Goal: Check status: Check status

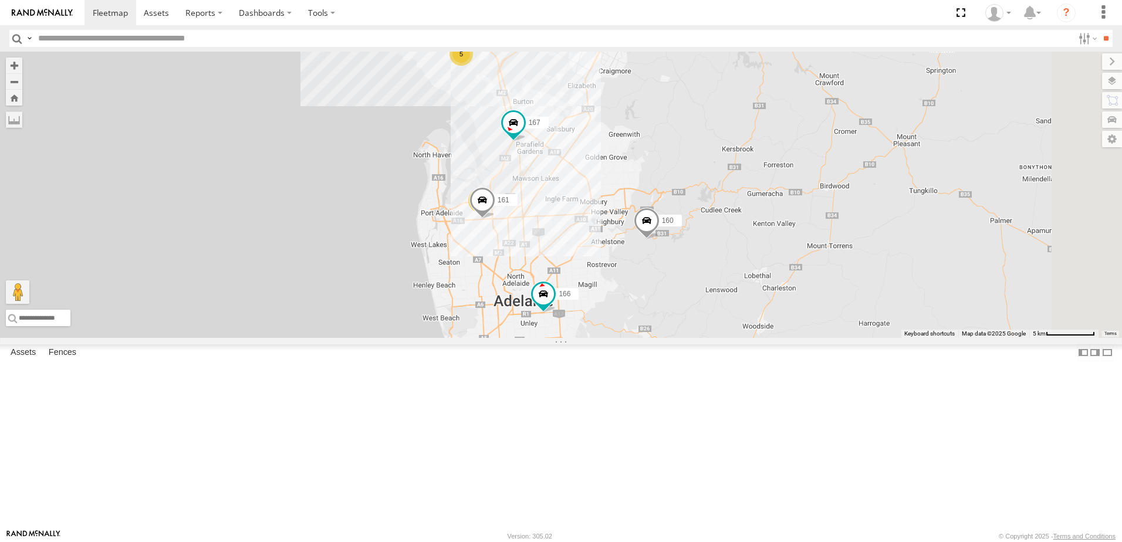
drag, startPoint x: 573, startPoint y: 294, endPoint x: 559, endPoint y: 277, distance: 22.2
click at [559, 277] on div "9 161 5 167 160 166" at bounding box center [561, 195] width 1122 height 286
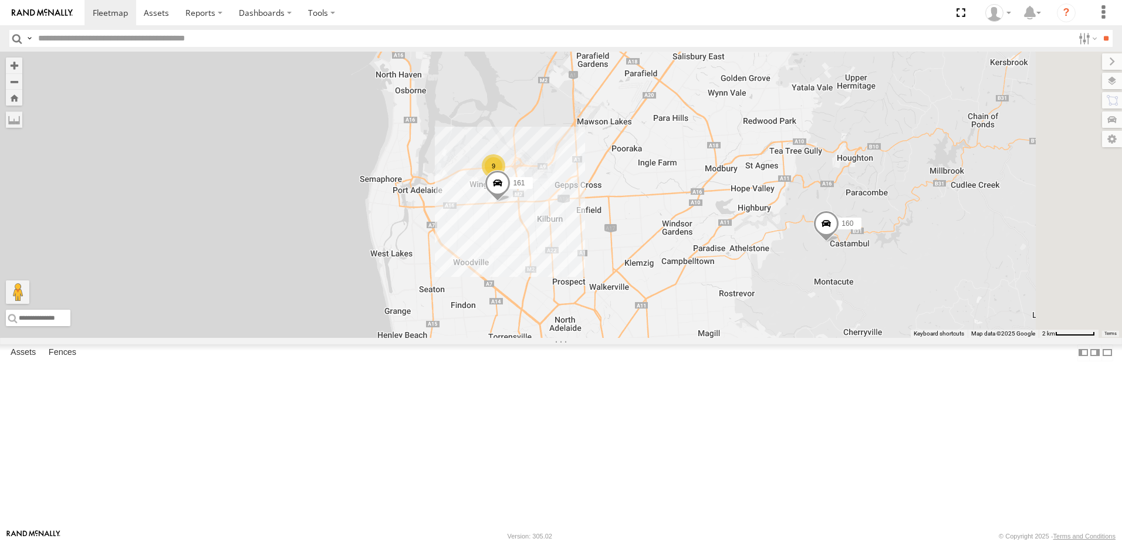
drag, startPoint x: 781, startPoint y: 293, endPoint x: 772, endPoint y: 286, distance: 10.9
click at [772, 286] on div "161 167 160 166 9" at bounding box center [561, 195] width 1122 height 286
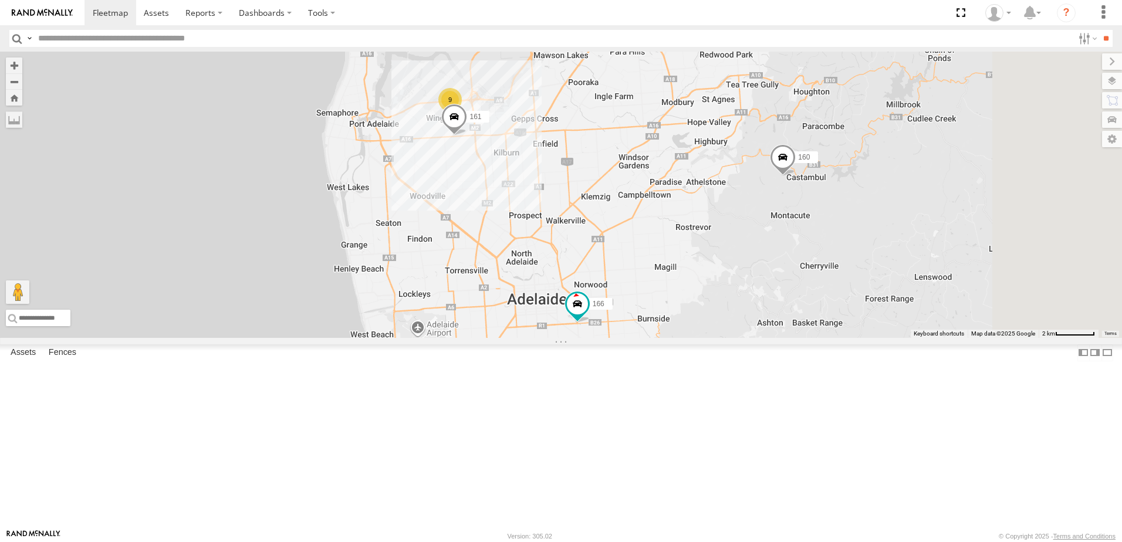
drag, startPoint x: 763, startPoint y: 267, endPoint x: 733, endPoint y: 194, distance: 79.2
click at [731, 204] on div "161 167 160 166 9" at bounding box center [561, 195] width 1122 height 286
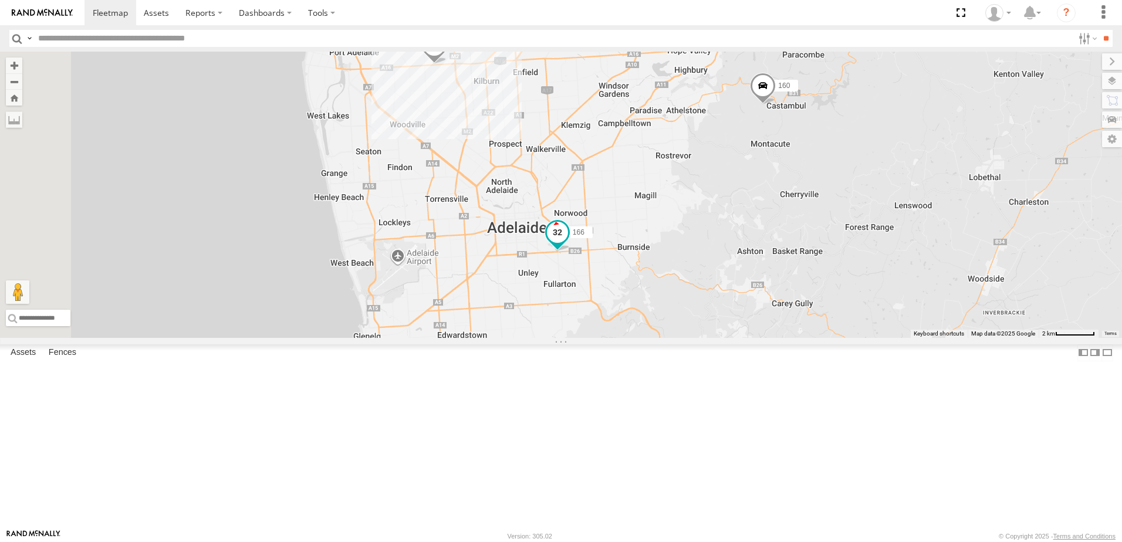
click at [568, 243] on span at bounding box center [557, 232] width 21 height 21
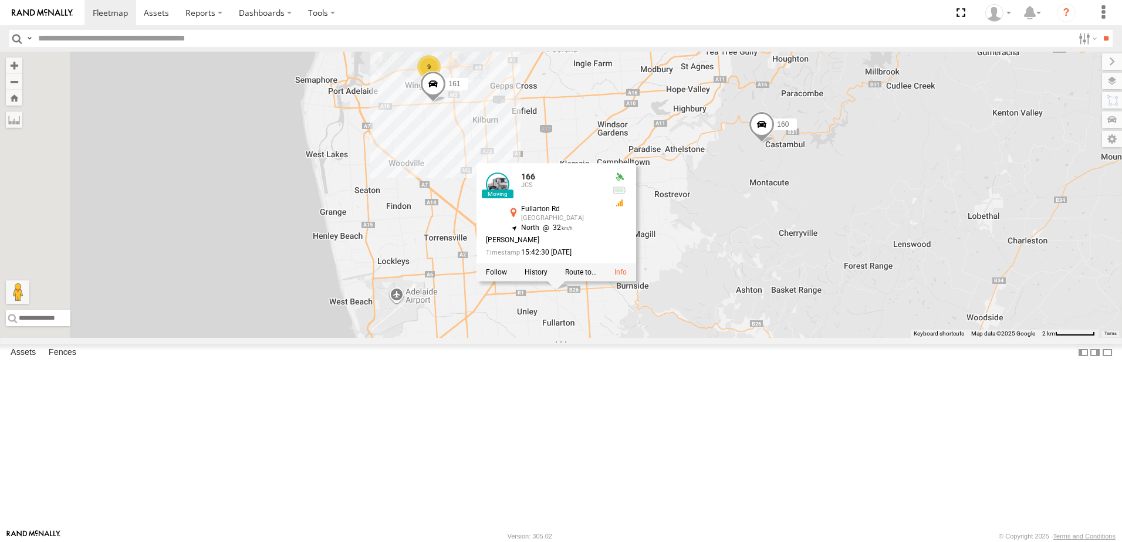
drag, startPoint x: 821, startPoint y: 254, endPoint x: 825, endPoint y: 296, distance: 42.4
click at [825, 296] on div "161 167 160 166 166 JCS Fullarton Rd Dulwich -34.93984 , 138.62438 North 32 [PE…" at bounding box center [561, 195] width 1122 height 286
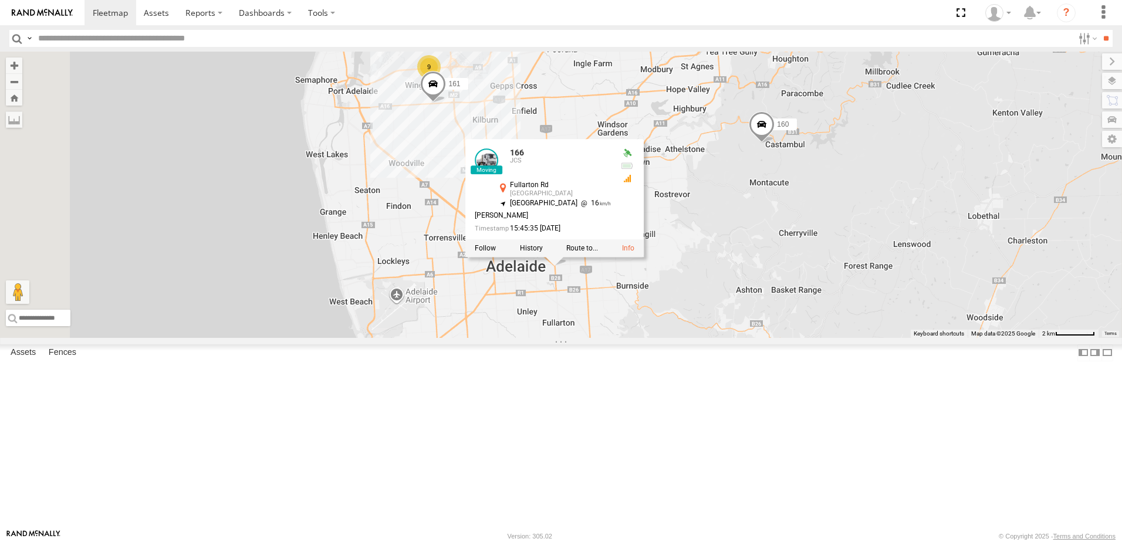
click at [774, 144] on span at bounding box center [762, 128] width 26 height 32
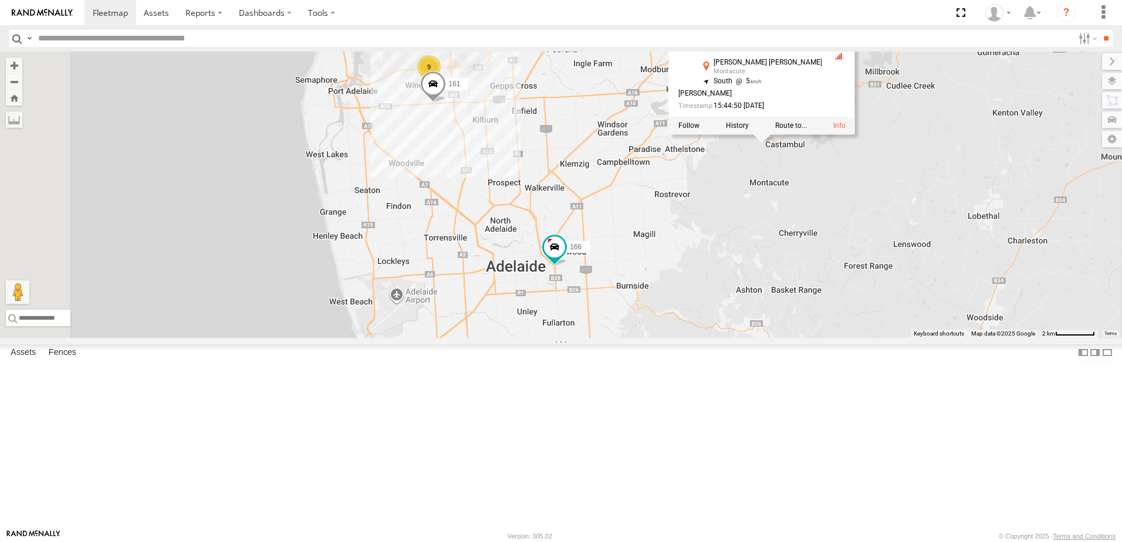
click at [851, 291] on div "161 167 160 166 9 160 Bulk [PERSON_NAME] [PERSON_NAME] Montacute -34.86941 , 13…" at bounding box center [561, 195] width 1122 height 286
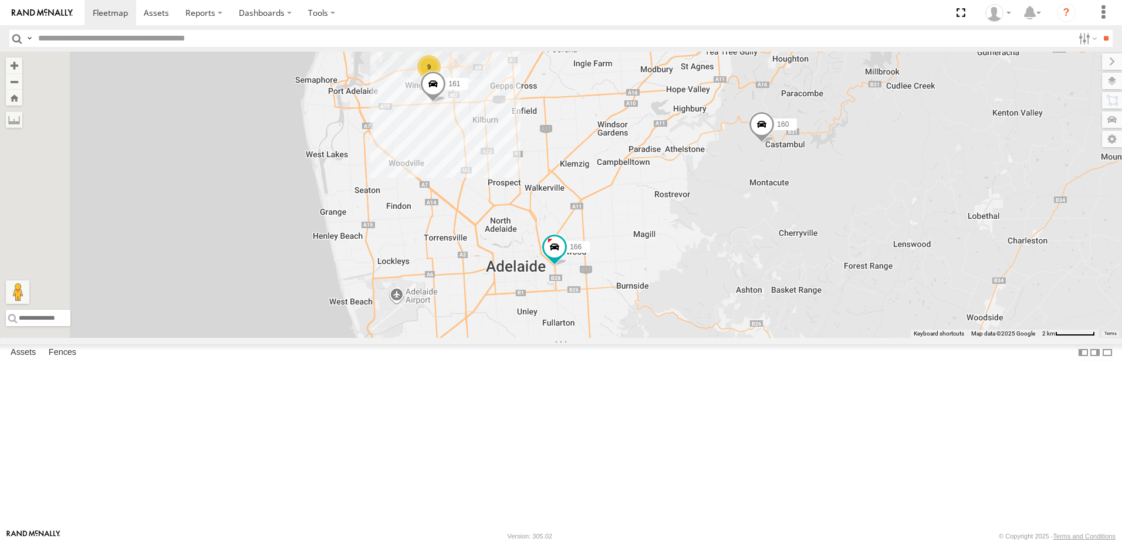
drag, startPoint x: 862, startPoint y: 282, endPoint x: 750, endPoint y: 332, distance: 122.6
click at [750, 332] on div "161 167 160 166 9" at bounding box center [561, 195] width 1122 height 286
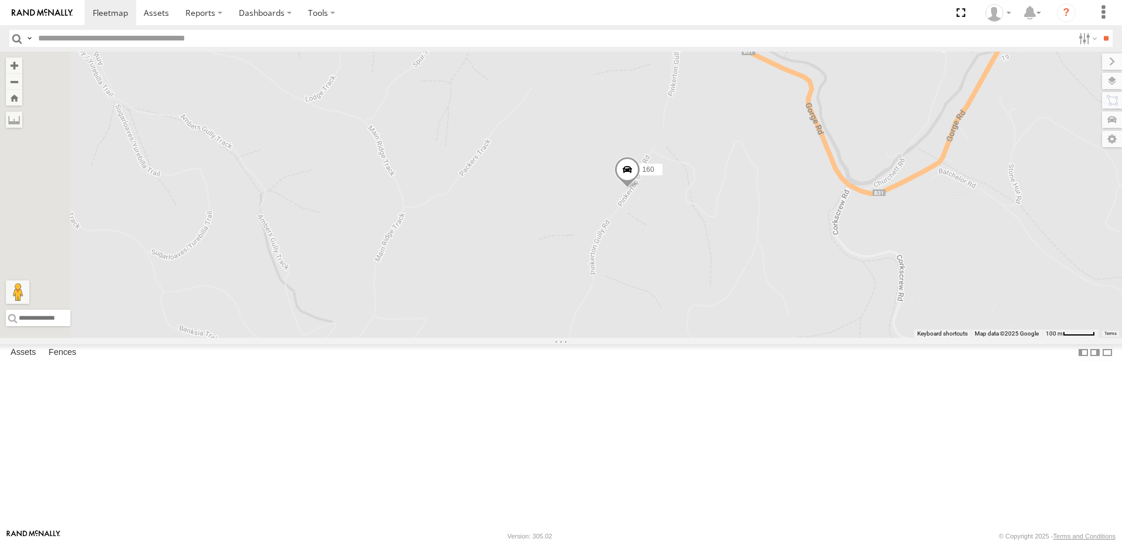
click at [640, 188] on span at bounding box center [627, 173] width 26 height 32
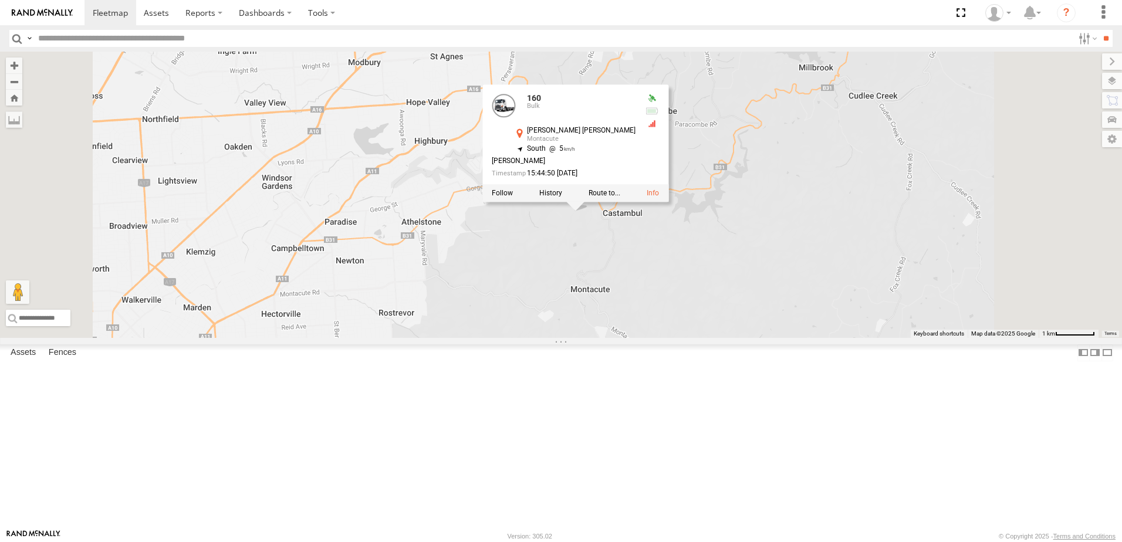
click at [683, 338] on div "161 167 160 166 160 Bulk [PERSON_NAME] [PERSON_NAME] Montacute -34.86941 , 138.…" at bounding box center [561, 195] width 1122 height 286
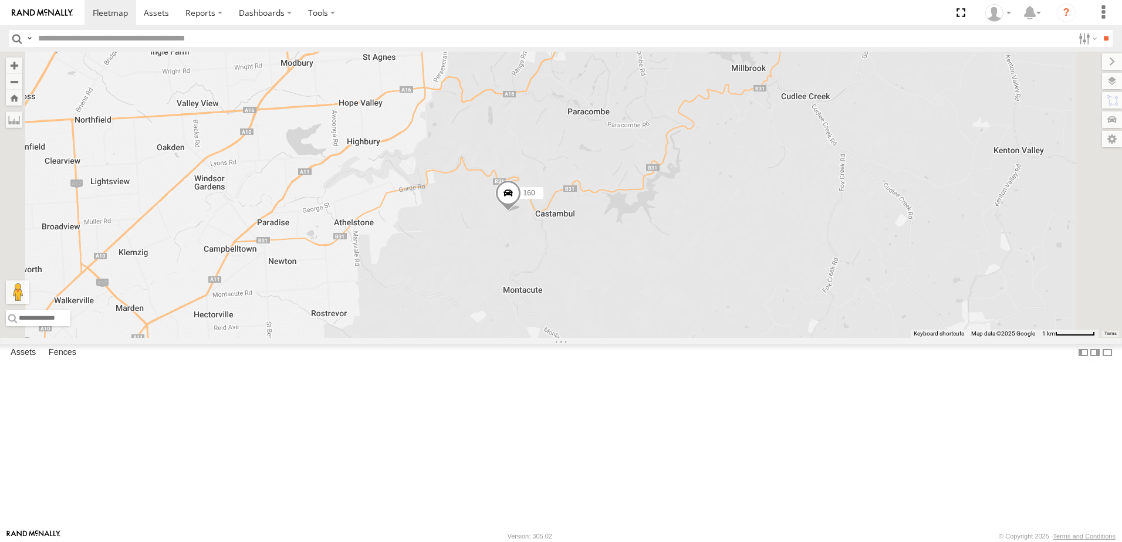
drag, startPoint x: 714, startPoint y: 341, endPoint x: 645, endPoint y: 341, distance: 69.8
click at [645, 338] on div "161 167 160 166" at bounding box center [561, 195] width 1122 height 286
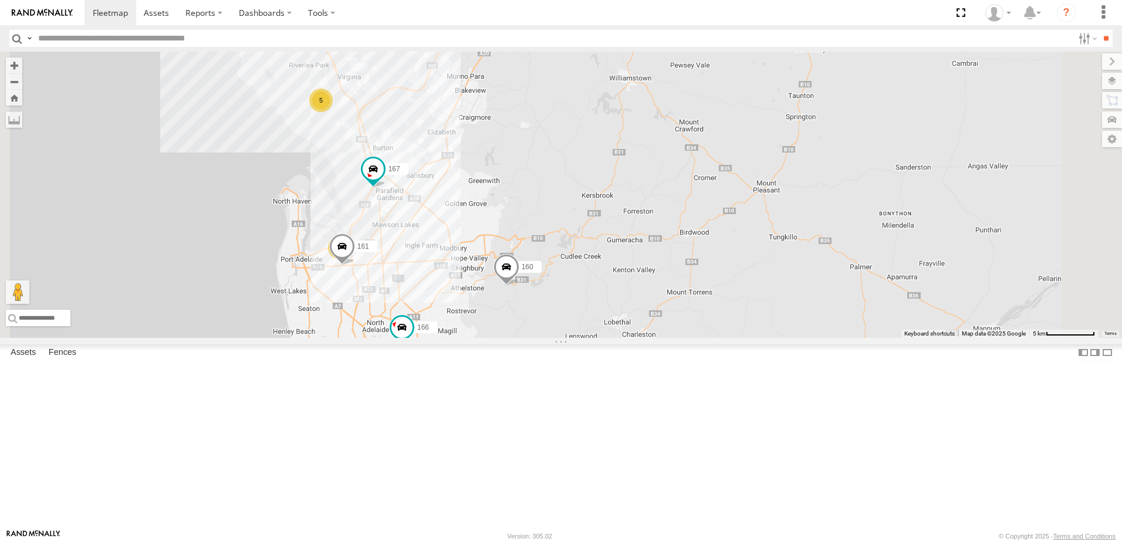
drag, startPoint x: 562, startPoint y: 288, endPoint x: 574, endPoint y: 354, distance: 67.3
click at [574, 338] on div "161 167 160 166 9 5" at bounding box center [561, 195] width 1122 height 286
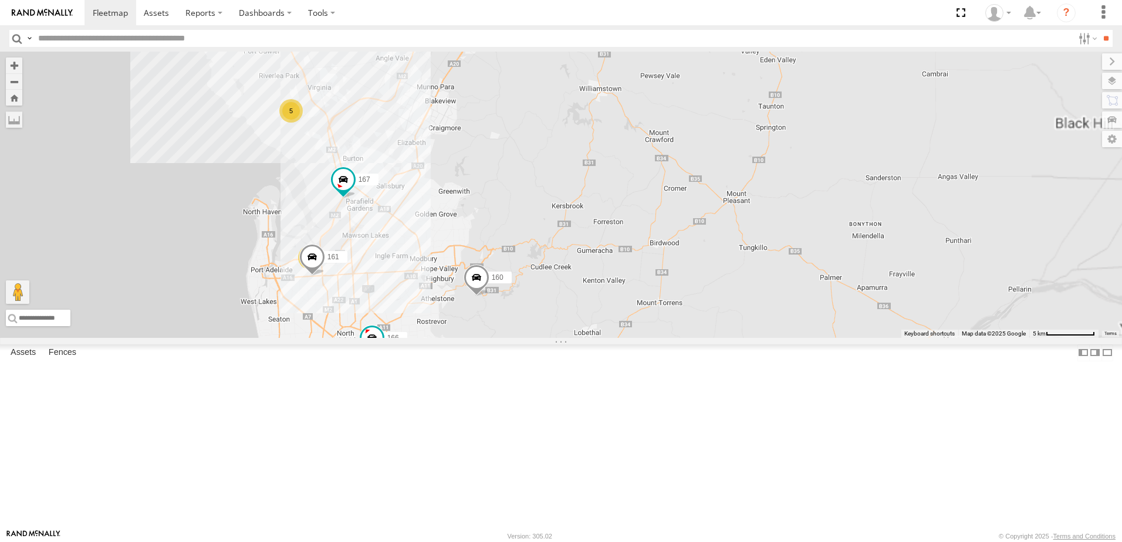
click at [489, 296] on span at bounding box center [476, 281] width 26 height 32
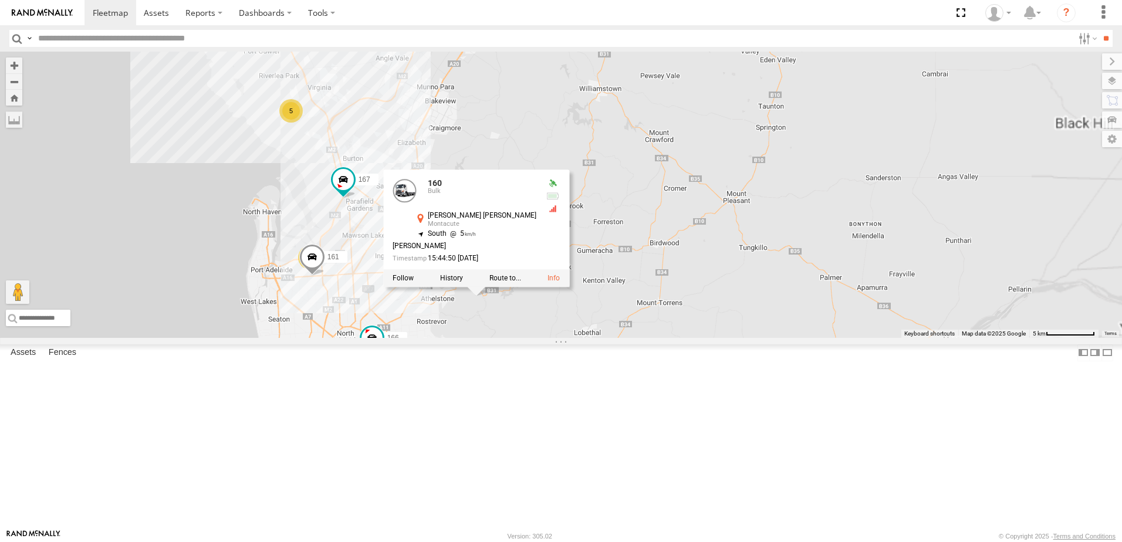
click at [604, 338] on div "167 160 166 9 161 5 160 Bulk [PERSON_NAME] [PERSON_NAME] Montacute -34.86941 , …" at bounding box center [561, 195] width 1122 height 286
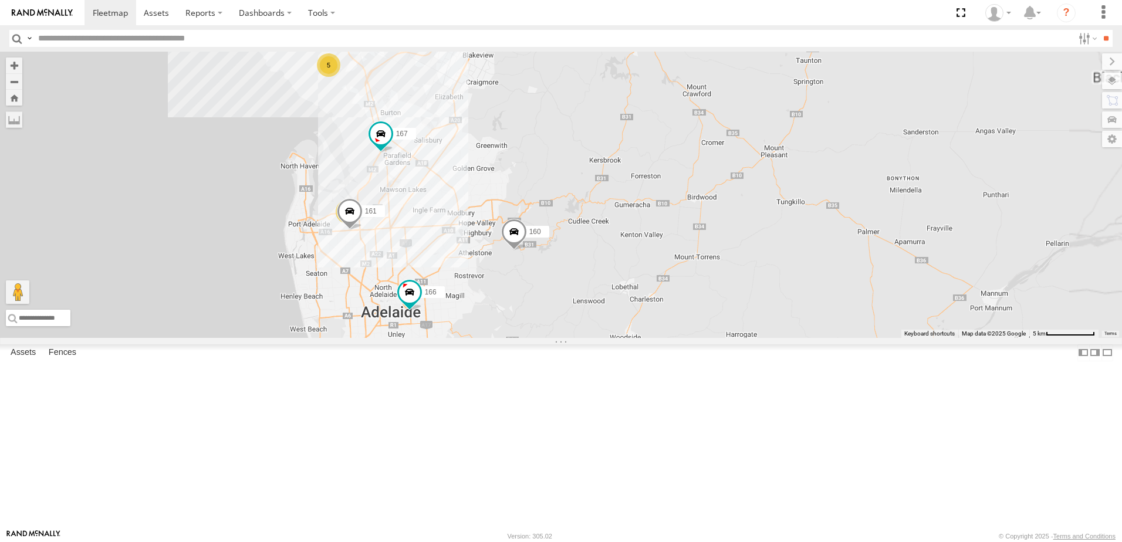
drag, startPoint x: 629, startPoint y: 379, endPoint x: 643, endPoint y: 357, distance: 25.9
click at [644, 338] on div "167 160 166 9 161 5" at bounding box center [561, 195] width 1122 height 286
click at [0, 0] on span at bounding box center [0, 0] width 0 height 0
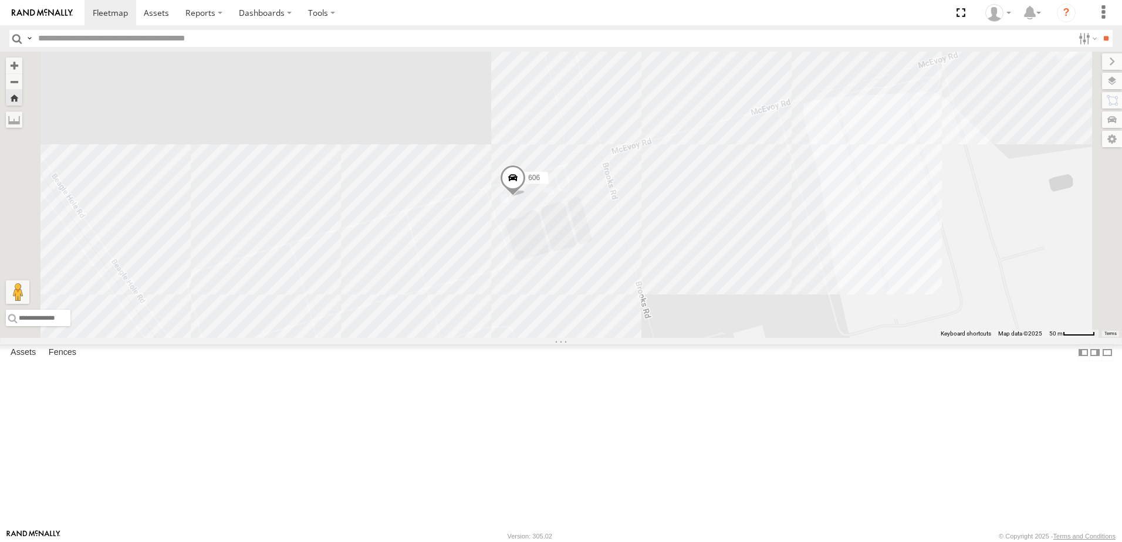
click at [526, 197] on span at bounding box center [513, 181] width 26 height 32
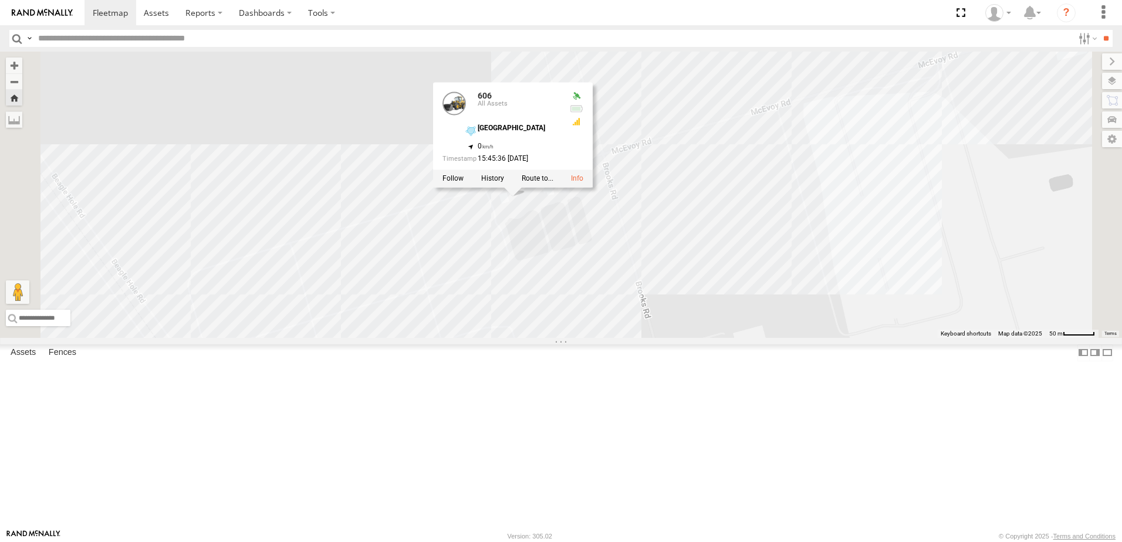
click at [523, 255] on div "606 606 All Assets [GEOGRAPHIC_DATA] -34.69047 , 138.52701 0 15:45:36 [DATE]" at bounding box center [561, 195] width 1122 height 286
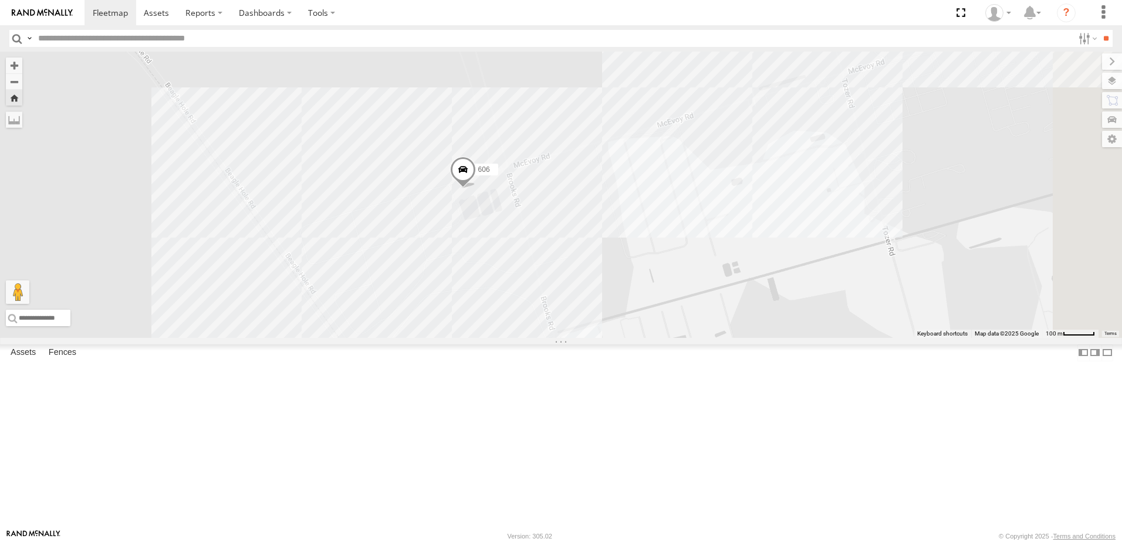
scroll to position [157, 0]
click at [0, 0] on div at bounding box center [0, 0] width 0 height 0
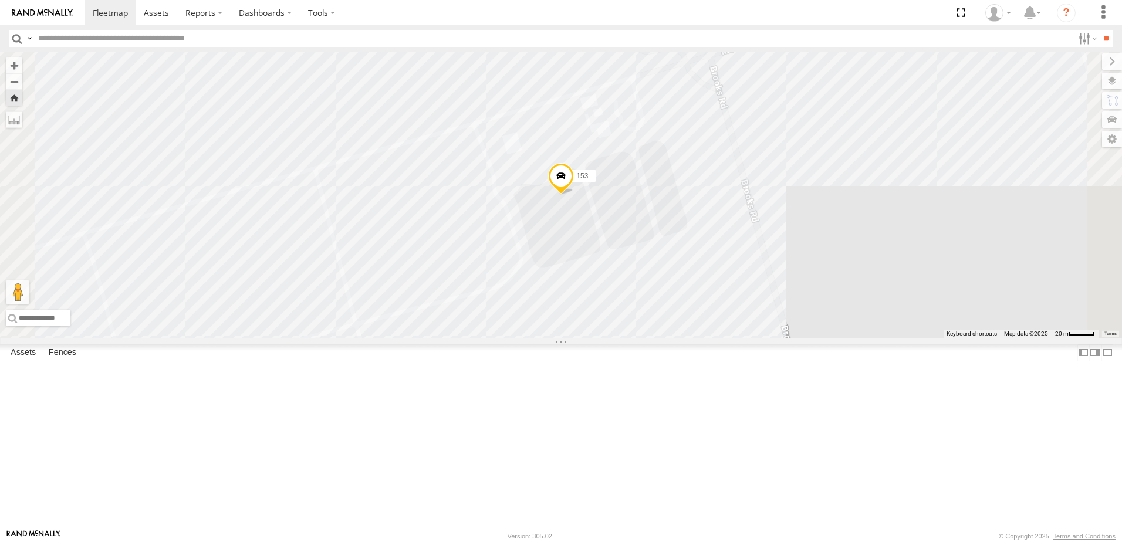
click at [574, 195] on span at bounding box center [561, 179] width 26 height 32
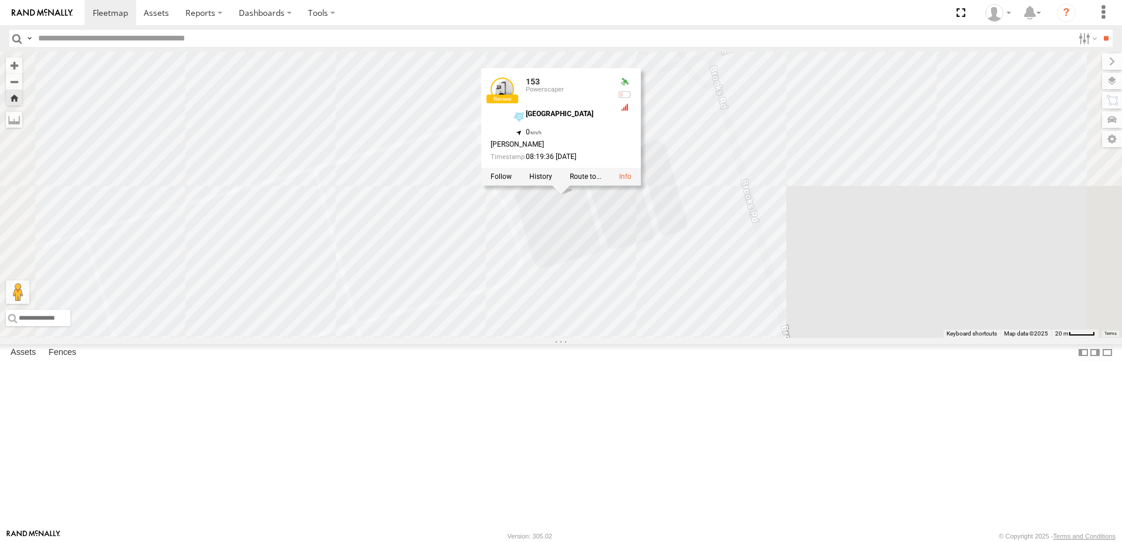
click at [514, 101] on link at bounding box center [501, 88] width 23 height 23
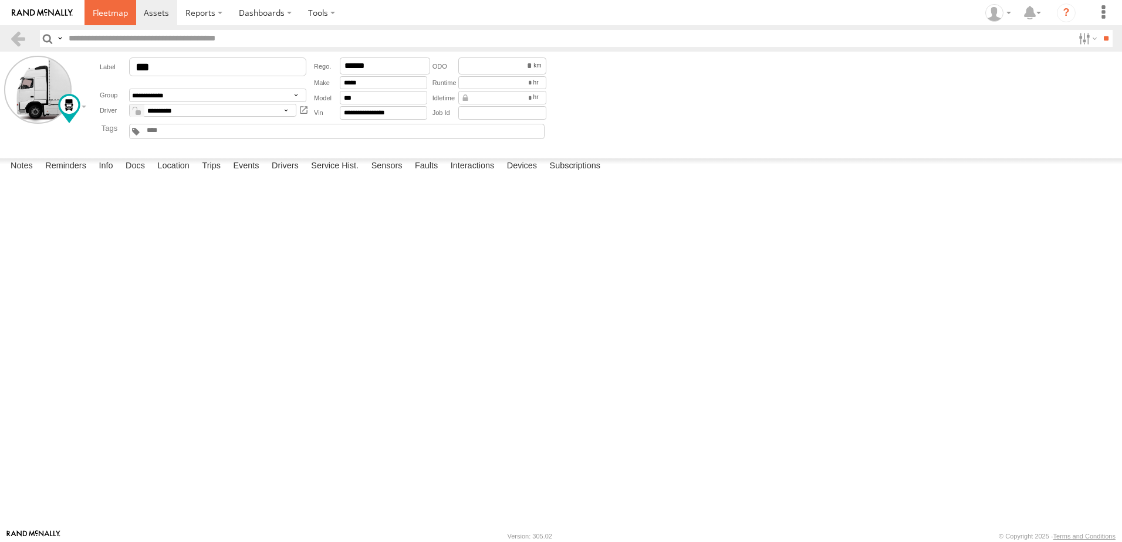
click at [113, 15] on span at bounding box center [110, 12] width 35 height 11
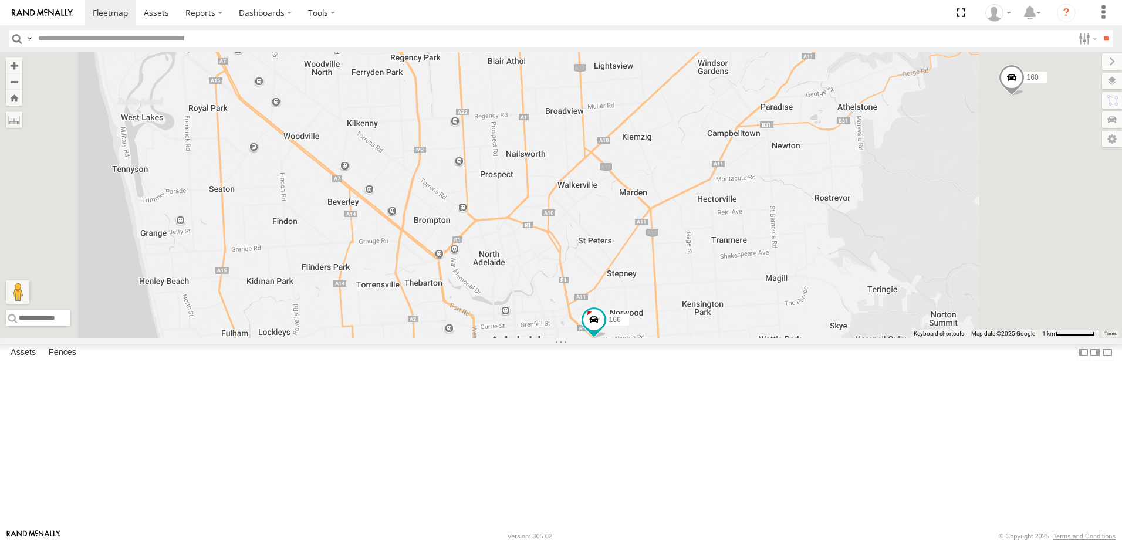
drag, startPoint x: 608, startPoint y: 260, endPoint x: 689, endPoint y: 355, distance: 124.5
click at [611, 263] on div "161 160 166 167 9" at bounding box center [561, 195] width 1122 height 286
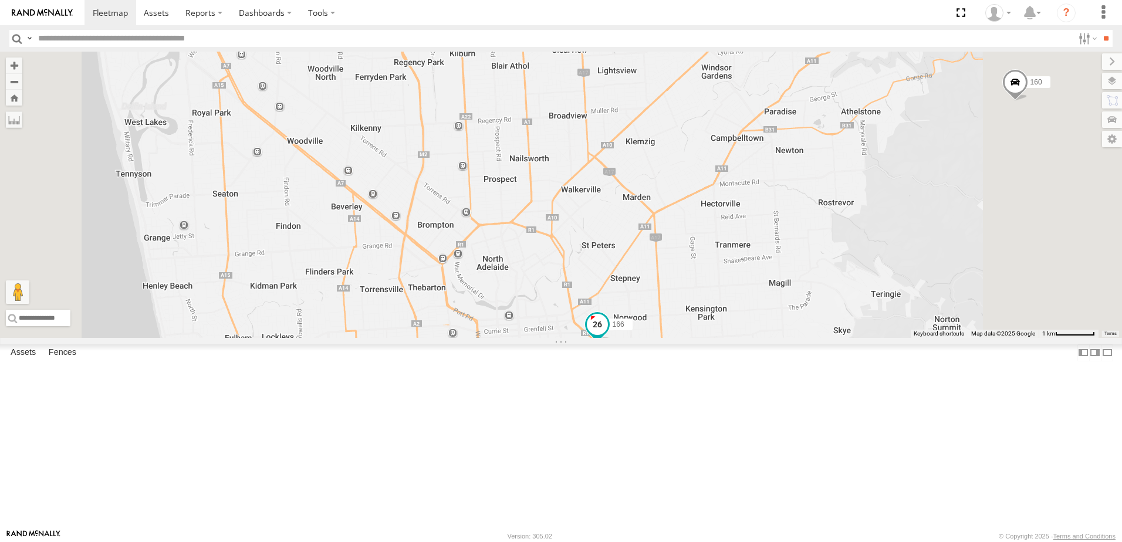
click at [608, 335] on span at bounding box center [597, 324] width 21 height 21
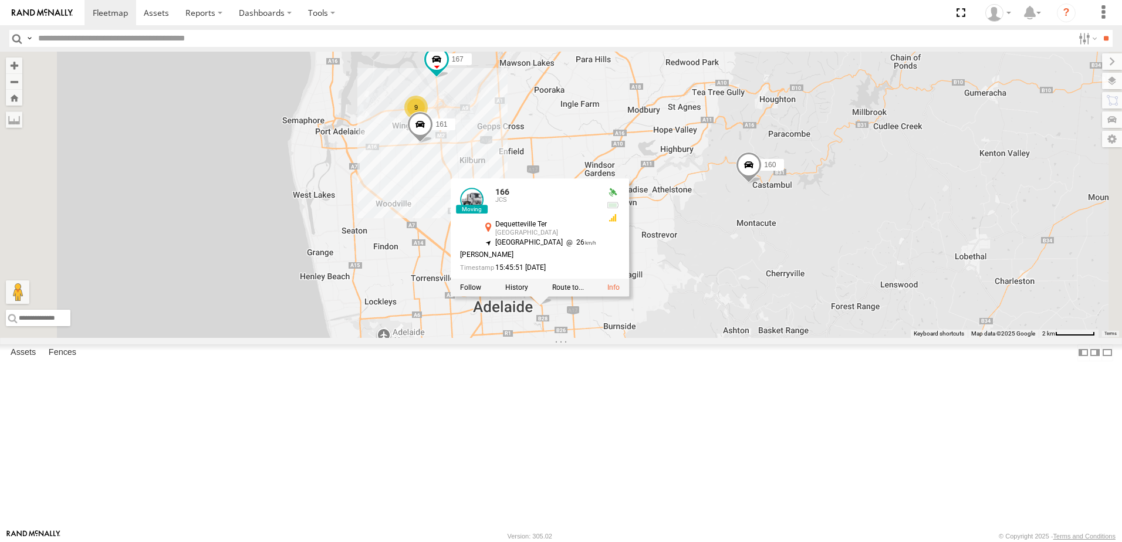
click at [475, 338] on div "161 160 166 167 166 JCS Dequetteville Ter Adelaide -34.92762 , 138.6225 North W…" at bounding box center [561, 195] width 1122 height 286
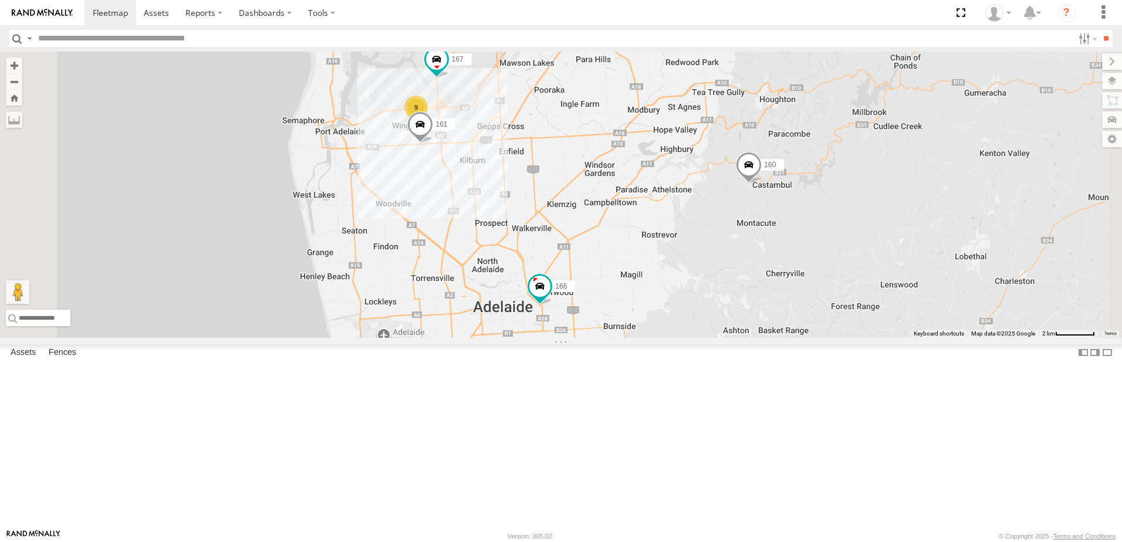
scroll to position [157, 0]
click at [0, 0] on span at bounding box center [0, 0] width 0 height 0
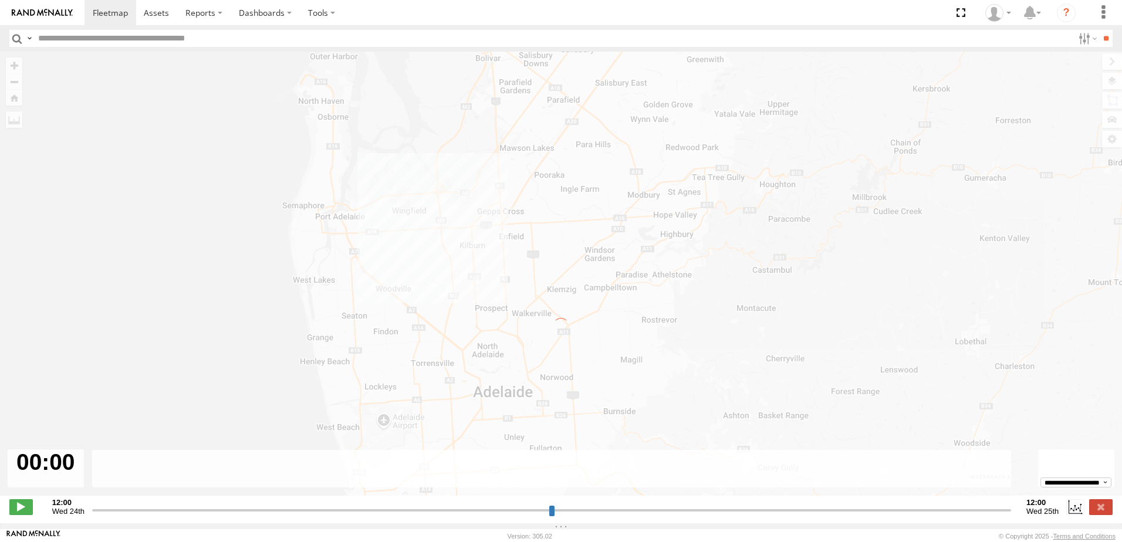
type input "**********"
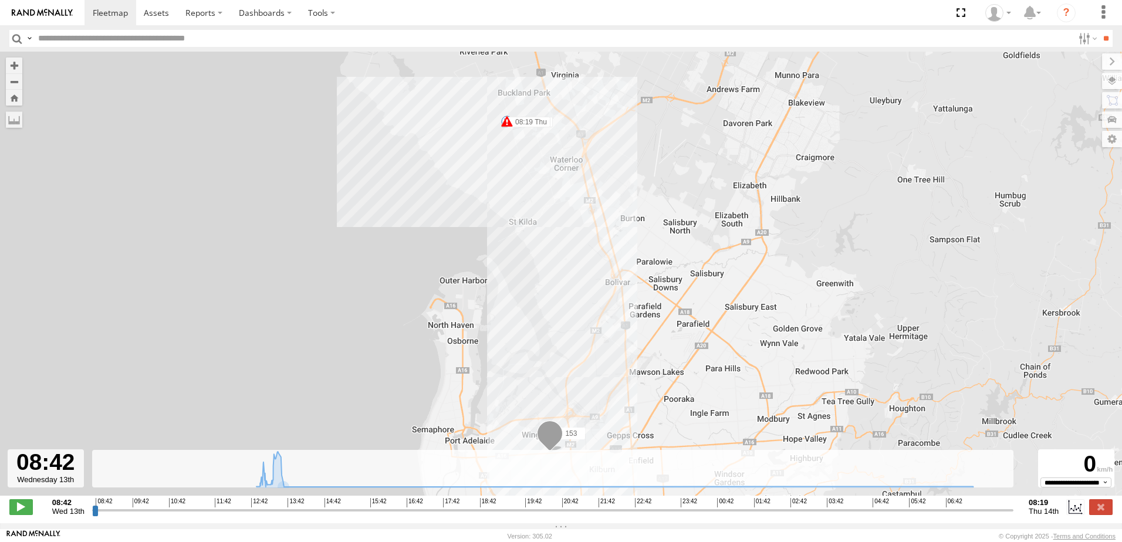
click at [508, 124] on span at bounding box center [507, 122] width 12 height 12
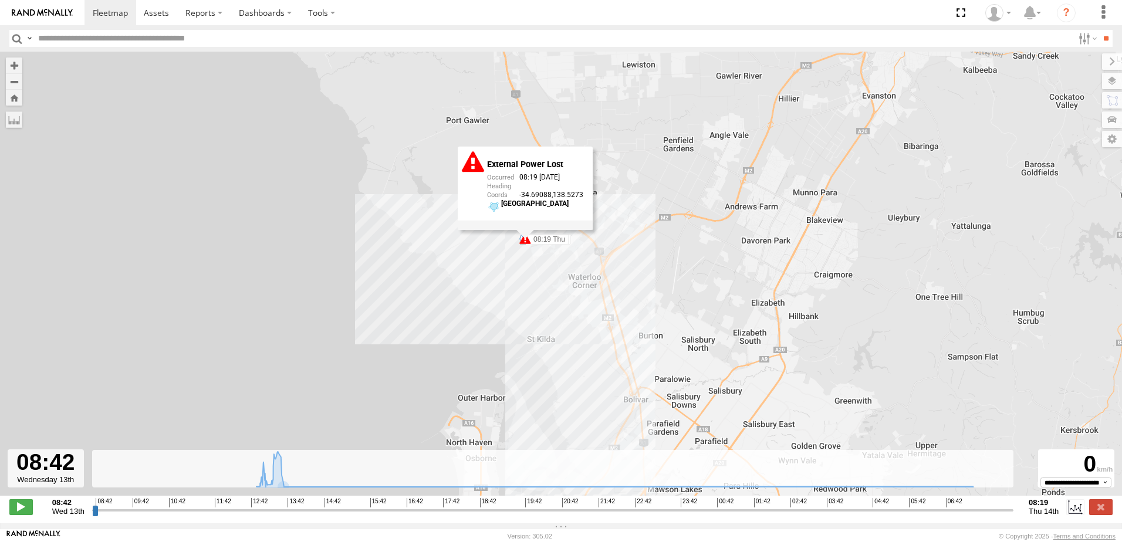
drag, startPoint x: 504, startPoint y: 151, endPoint x: 525, endPoint y: 287, distance: 137.1
click at [525, 287] on div "153 13:41 Wed 13:42 Wed 13:44 Wed 08:12 Thu 08:17 Thu 08:19 Thu 08:19 Thu Exter…" at bounding box center [561, 280] width 1122 height 456
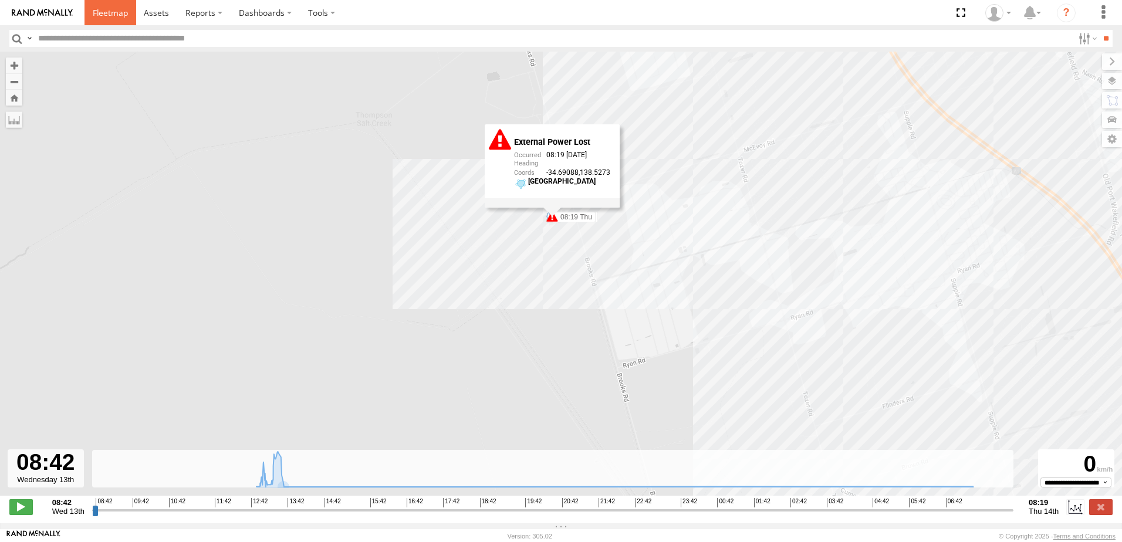
click at [117, 5] on link at bounding box center [110, 12] width 52 height 25
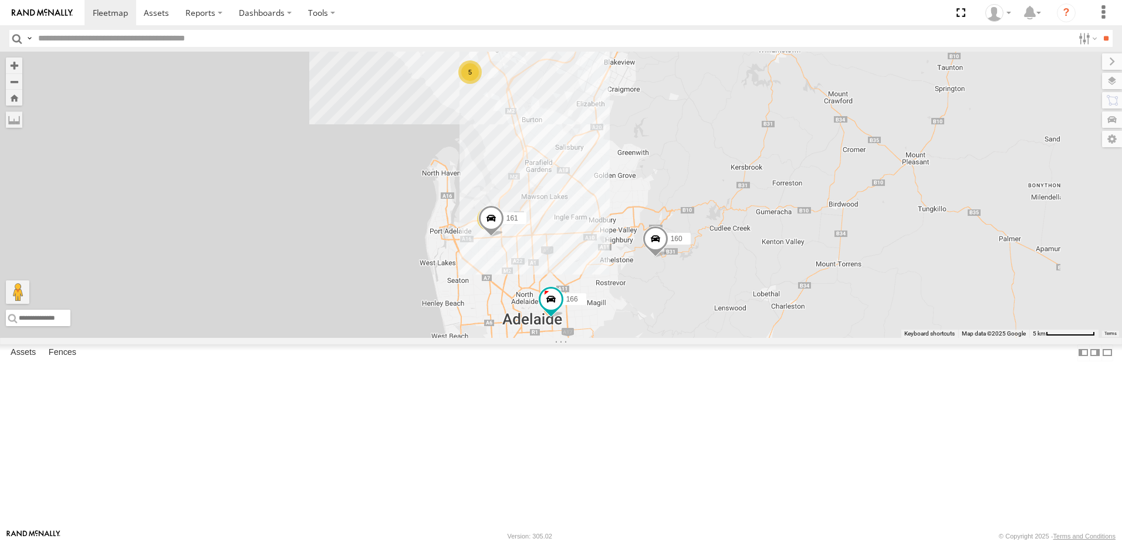
scroll to position [157, 0]
click at [0, 0] on span at bounding box center [0, 0] width 0 height 0
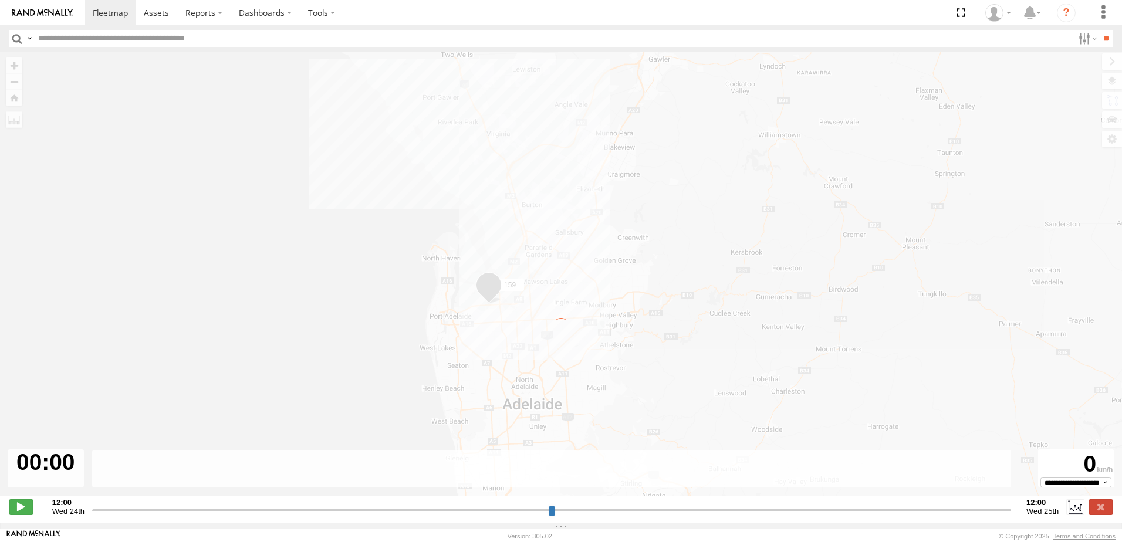
type input "**********"
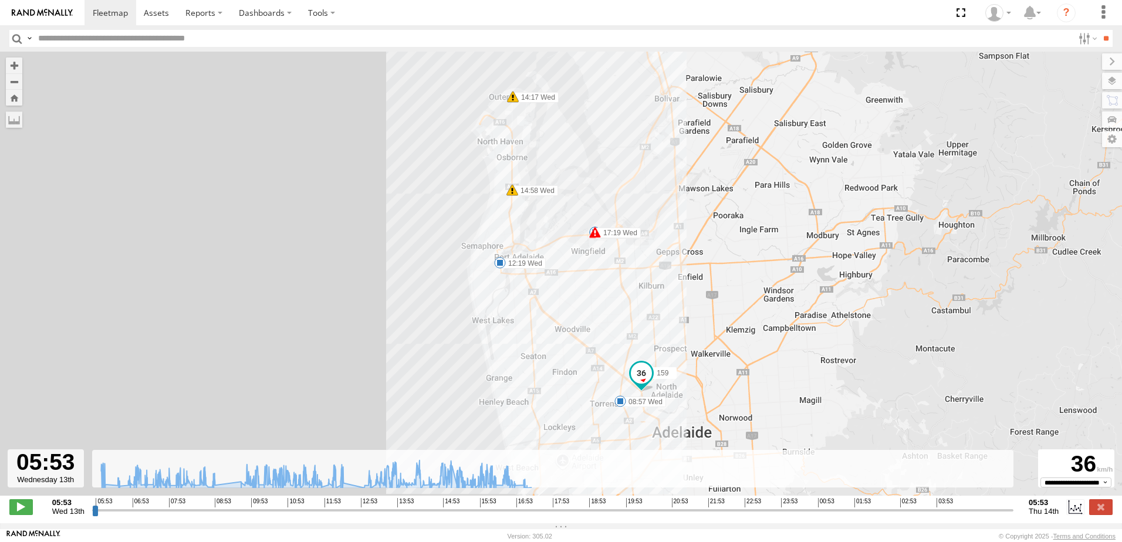
click at [597, 236] on span at bounding box center [595, 232] width 12 height 12
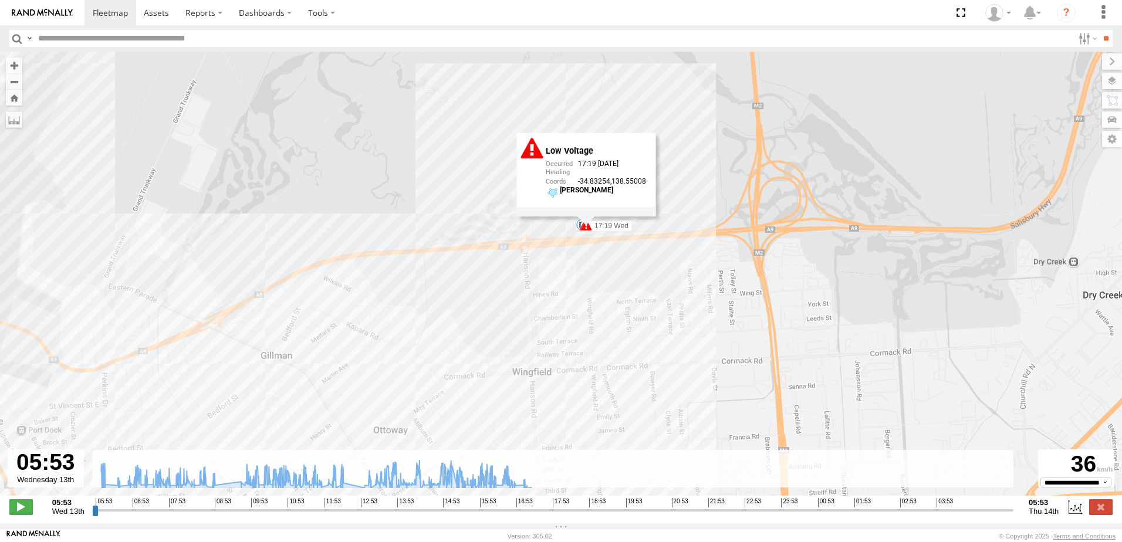
click at [570, 259] on div "159 08:57 Wed 12:19 Wed 14:17 Wed 14:58 Wed 17:09 Wed 17:13 Wed 17:19 Wed 17:19…" at bounding box center [561, 280] width 1122 height 456
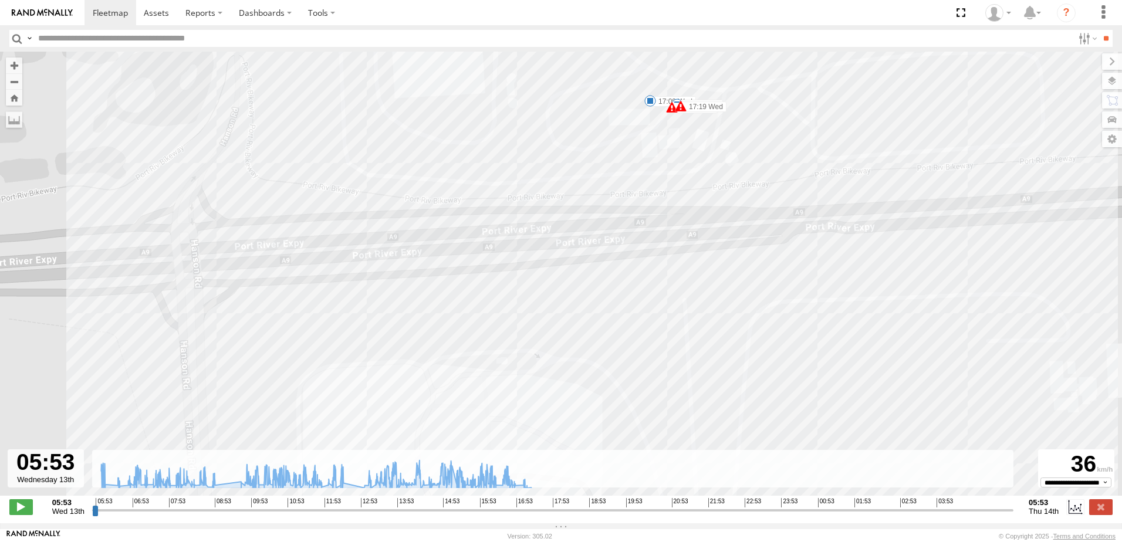
drag, startPoint x: 600, startPoint y: 225, endPoint x: 544, endPoint y: 348, distance: 134.4
click at [546, 349] on div "159 08:57 Wed 12:19 Wed 14:17 Wed 14:58 Wed 17:09 Wed 17:13 Wed 17:19 Wed 17:19…" at bounding box center [561, 280] width 1122 height 456
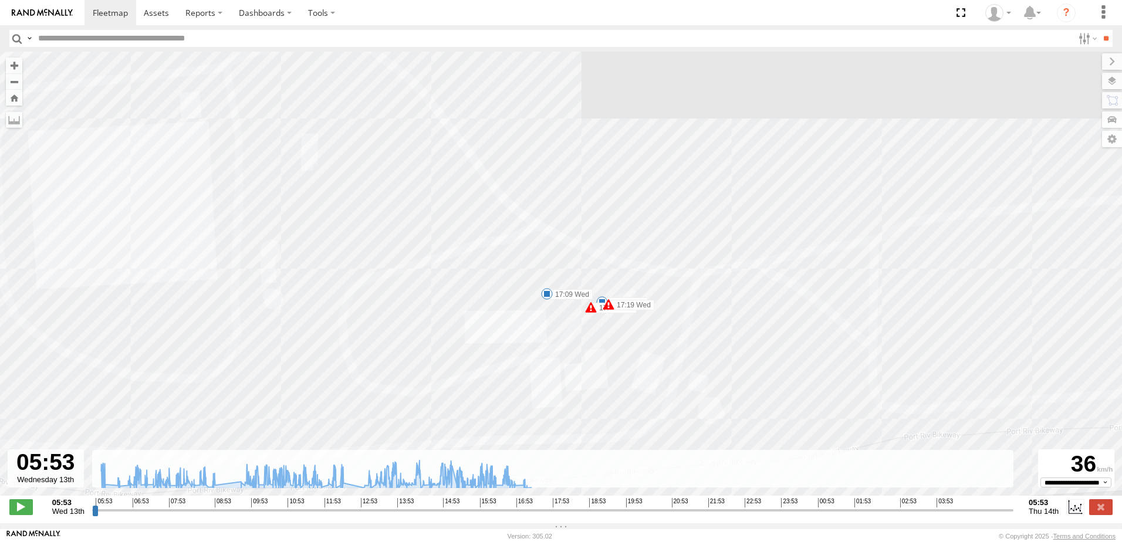
click at [592, 310] on span at bounding box center [591, 308] width 12 height 12
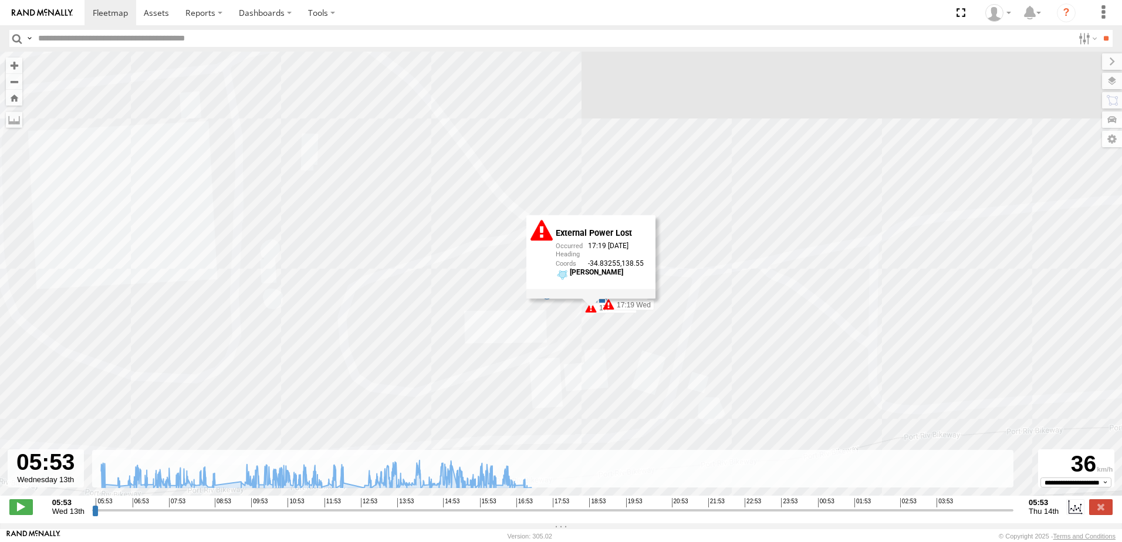
click at [609, 306] on span at bounding box center [608, 305] width 12 height 12
click at [596, 309] on span at bounding box center [591, 308] width 12 height 12
click at [338, 336] on div "159 08:57 Wed 12:19 Wed 14:17 Wed 14:58 Wed 17:09 Wed 17:13 Wed 17:19 Wed 17:19…" at bounding box center [561, 280] width 1122 height 456
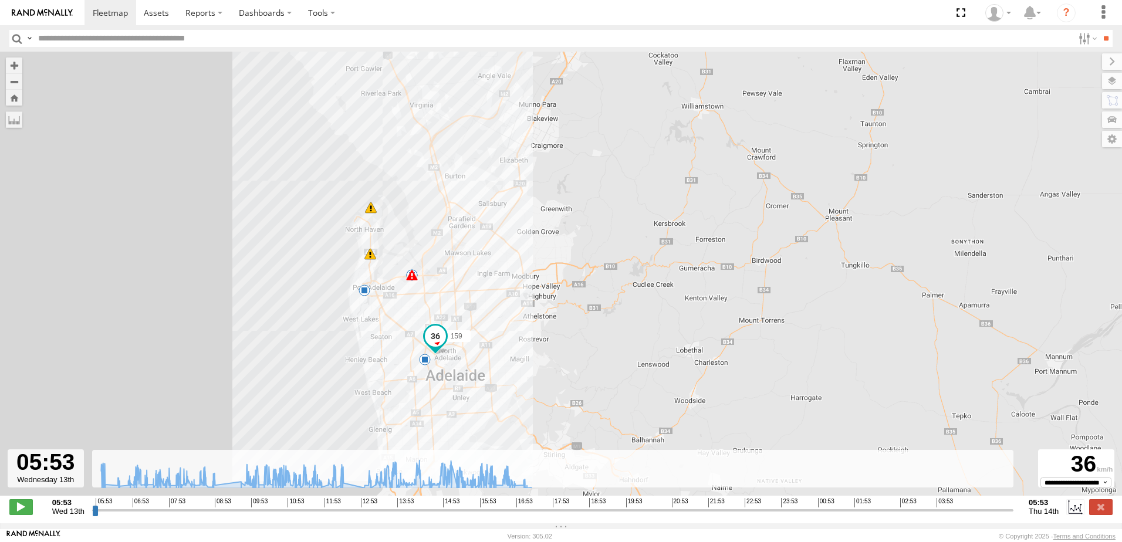
drag, startPoint x: 397, startPoint y: 332, endPoint x: 469, endPoint y: 281, distance: 88.4
click at [469, 281] on div "159 08:57 Wed 12:19 Wed 14:17 Wed 14:58 Wed 17:09 Wed 17:13 Wed 17:19 Wed 17:19…" at bounding box center [561, 280] width 1122 height 456
